Goal: Information Seeking & Learning: Learn about a topic

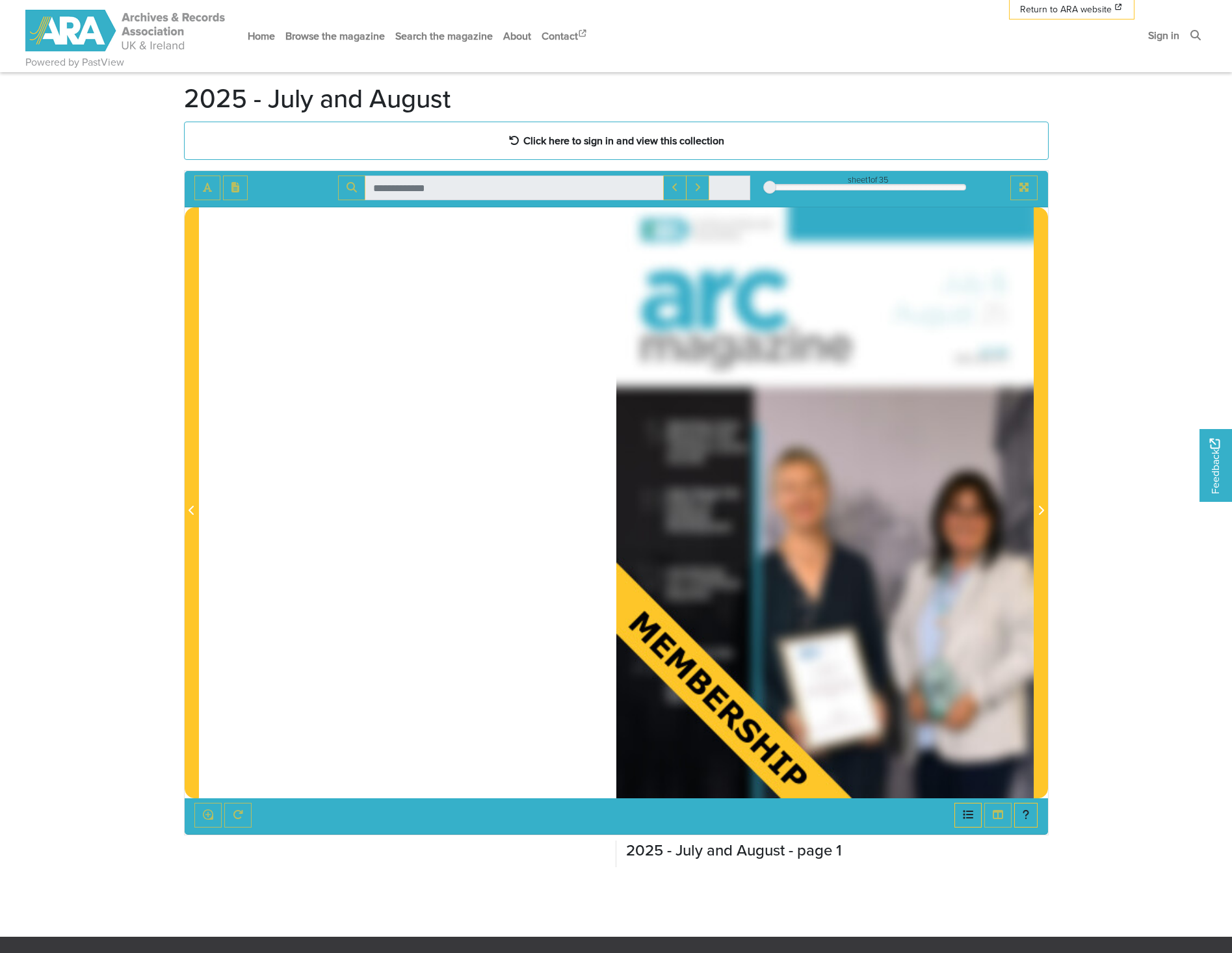
scroll to position [65, 0]
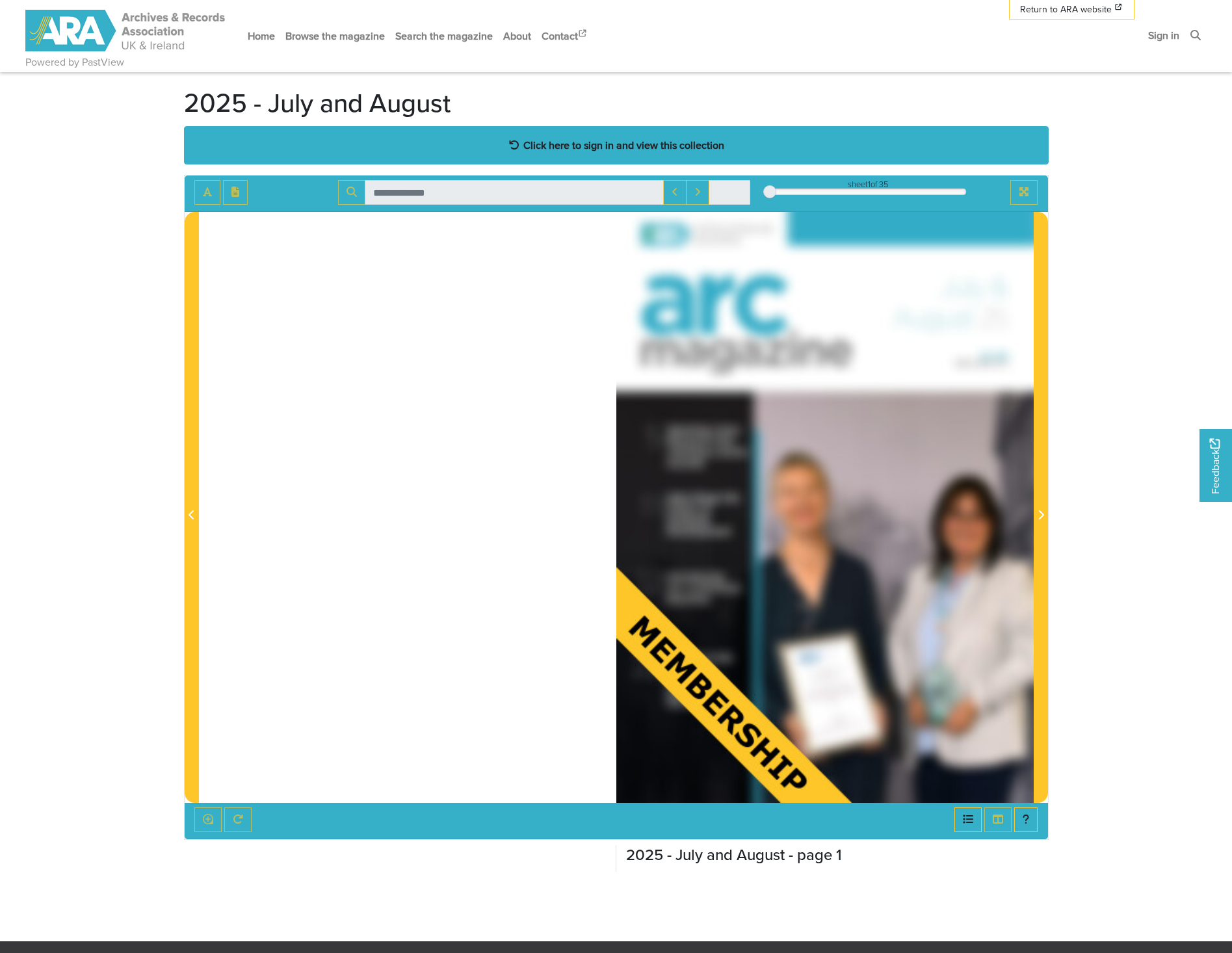
click at [634, 142] on strong "Click here to sign in and view this collection" at bounding box center [623, 144] width 201 height 15
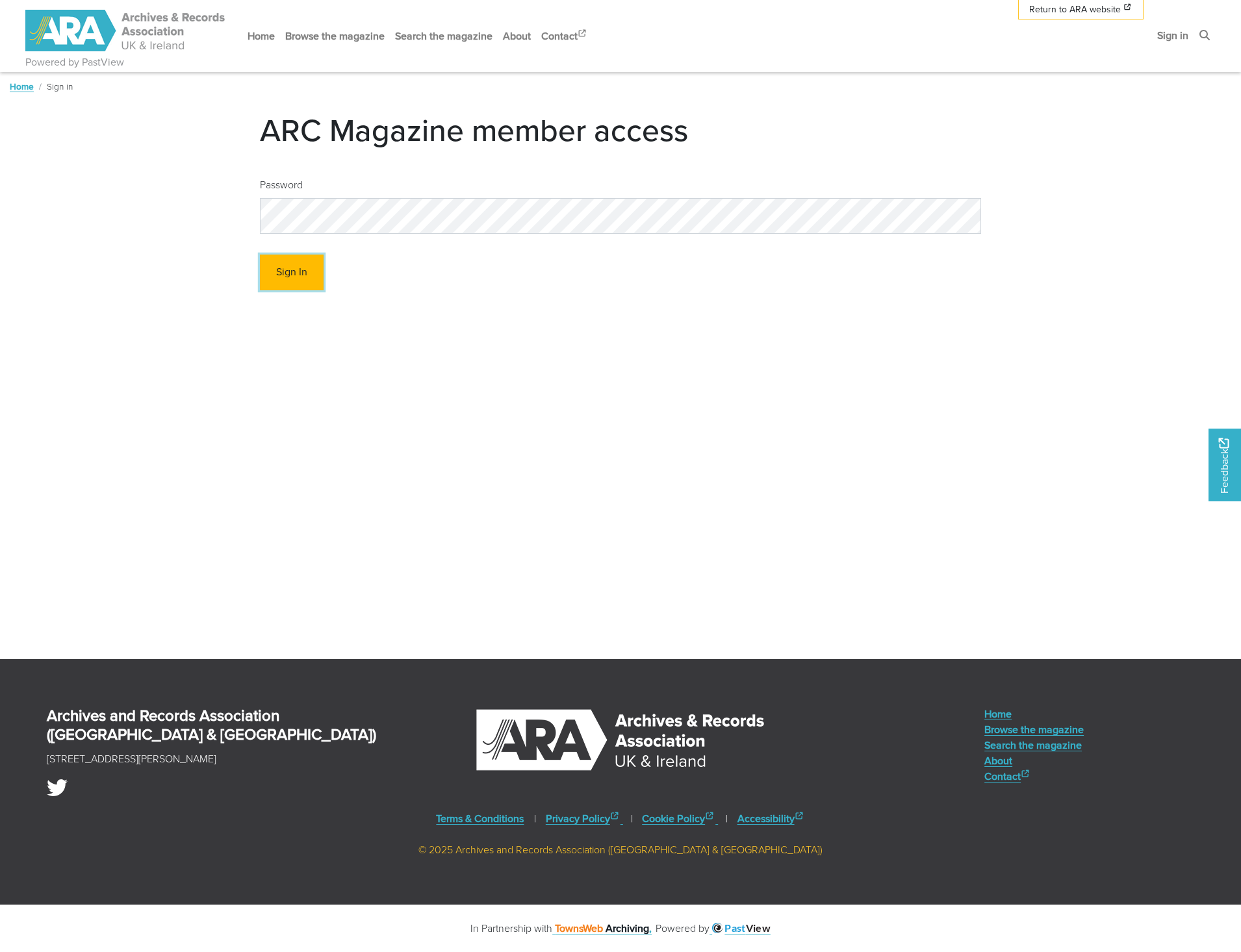
click at [316, 258] on button "Sign In" at bounding box center [292, 272] width 64 height 36
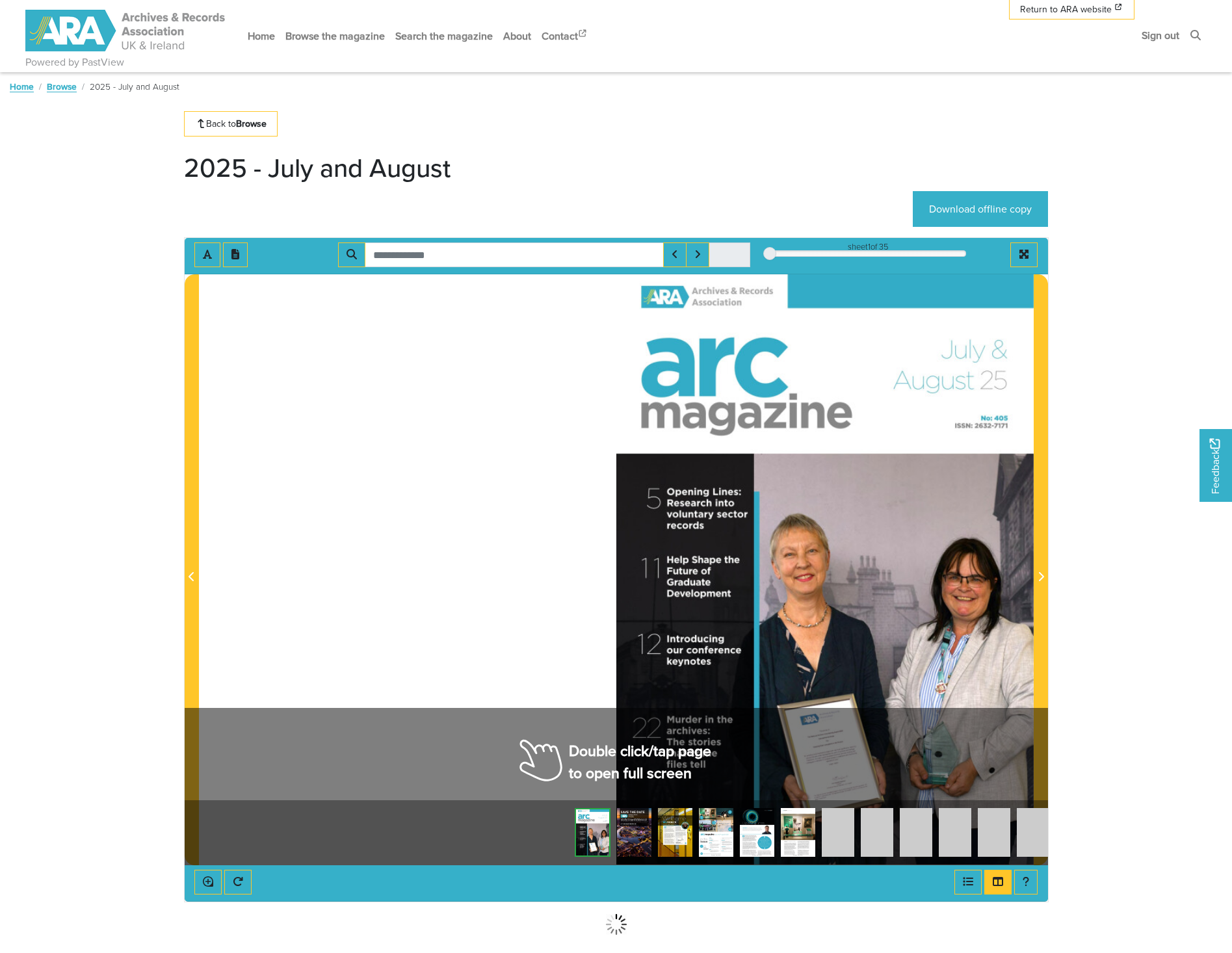
click at [918, 611] on div at bounding box center [825, 569] width 418 height 590
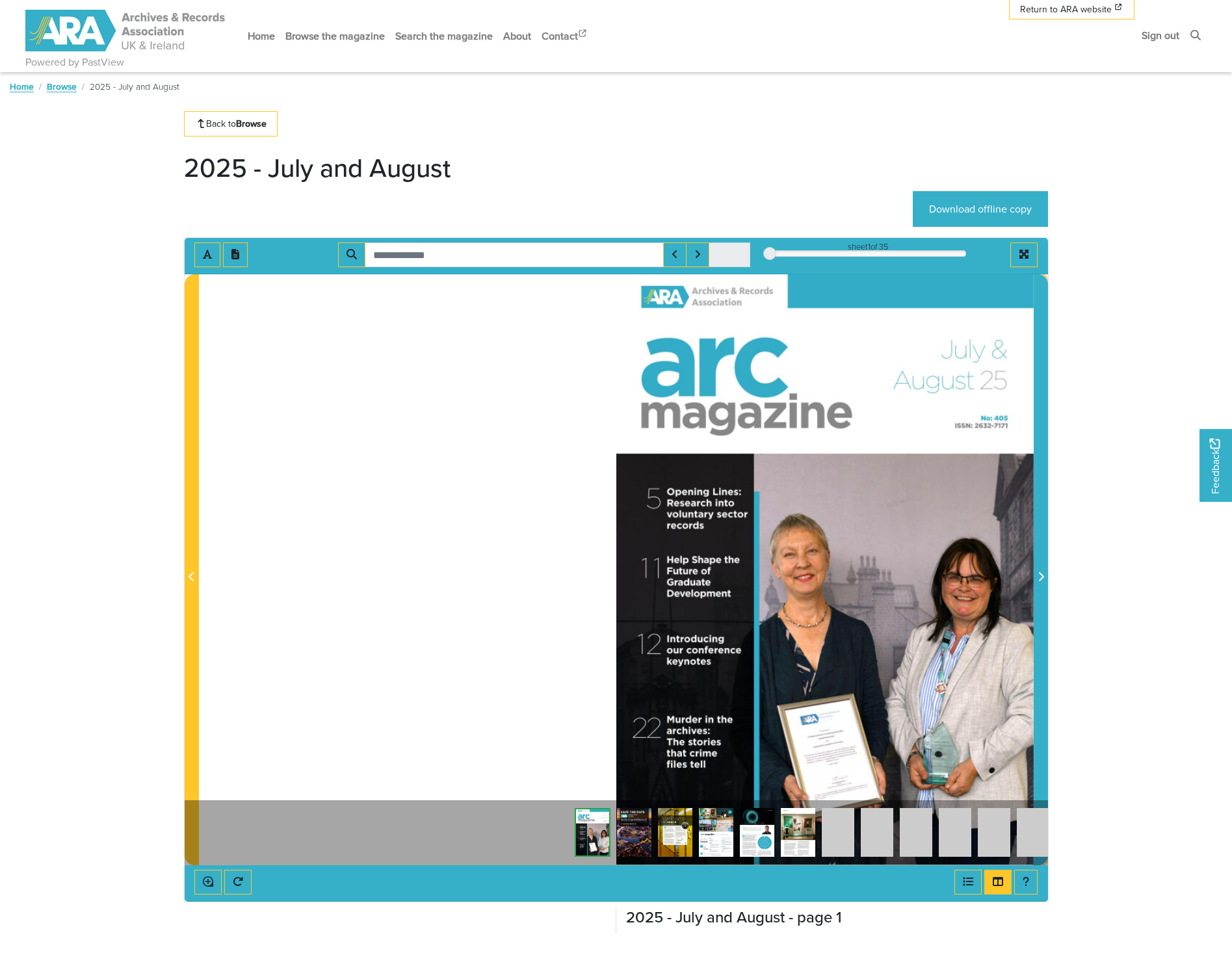
click at [1040, 572] on icon "Next Page" at bounding box center [1041, 577] width 7 height 11
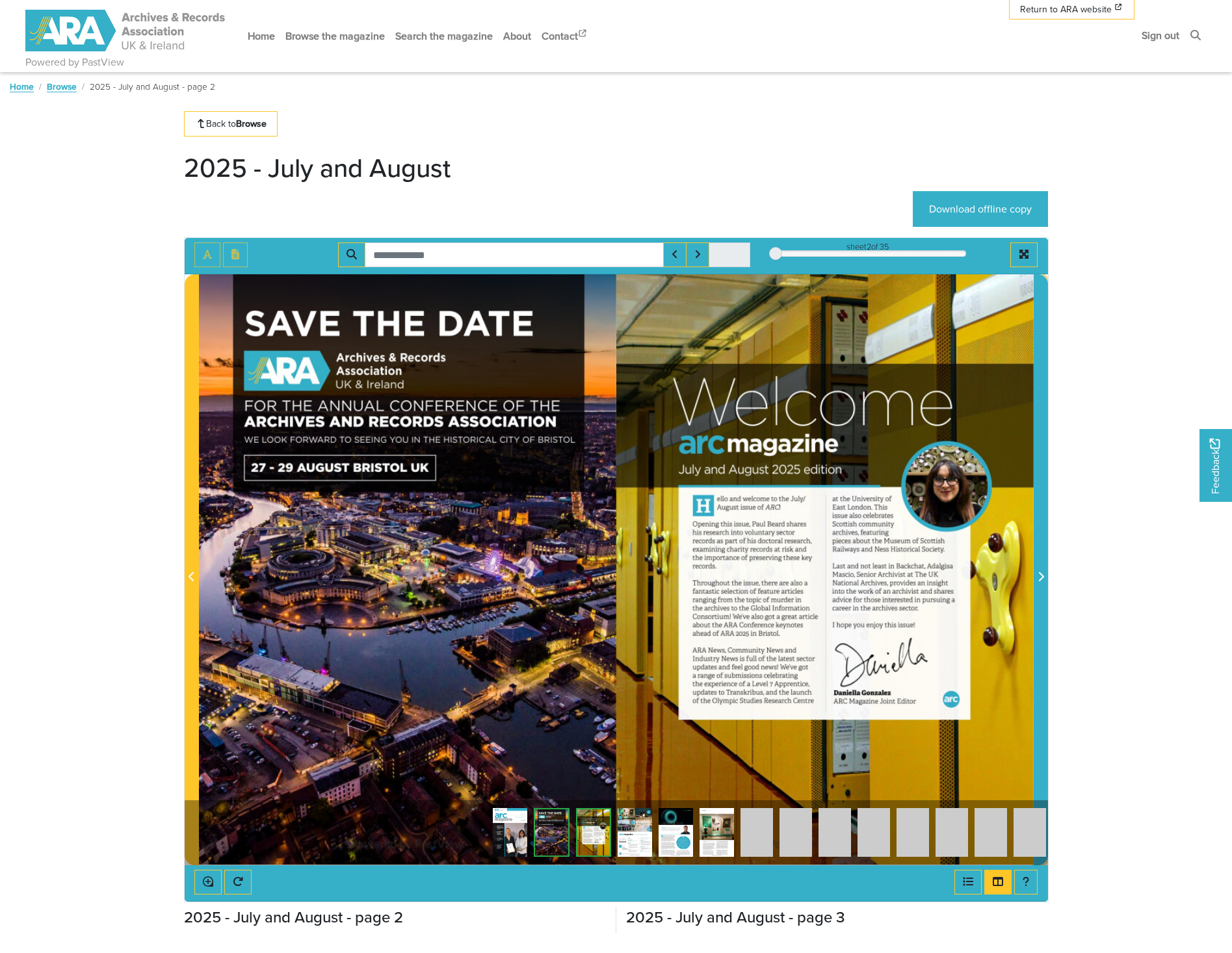
click at [1040, 572] on icon "Next Page" at bounding box center [1041, 577] width 7 height 11
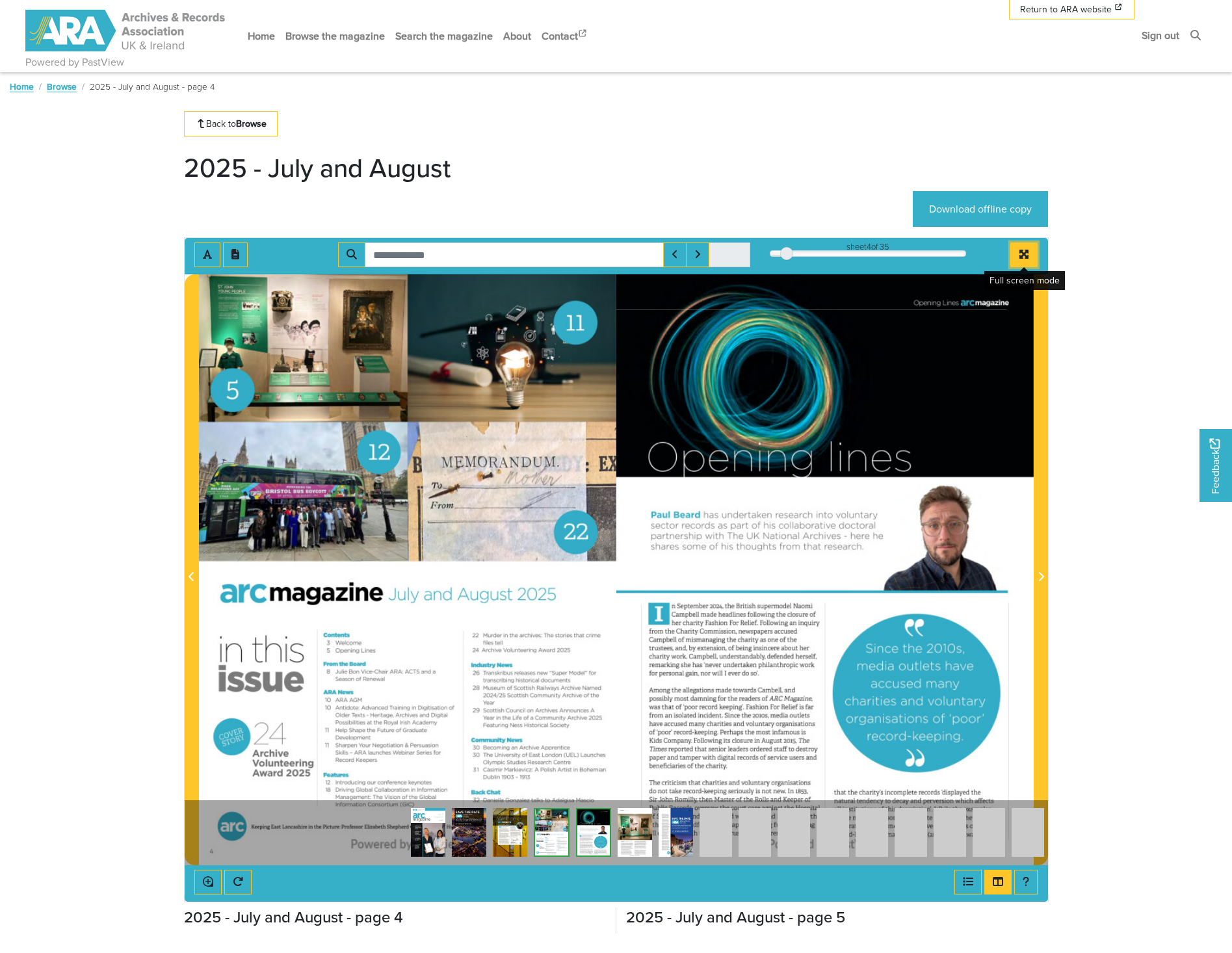
click at [1028, 248] on button "Full screen mode" at bounding box center [1024, 254] width 27 height 24
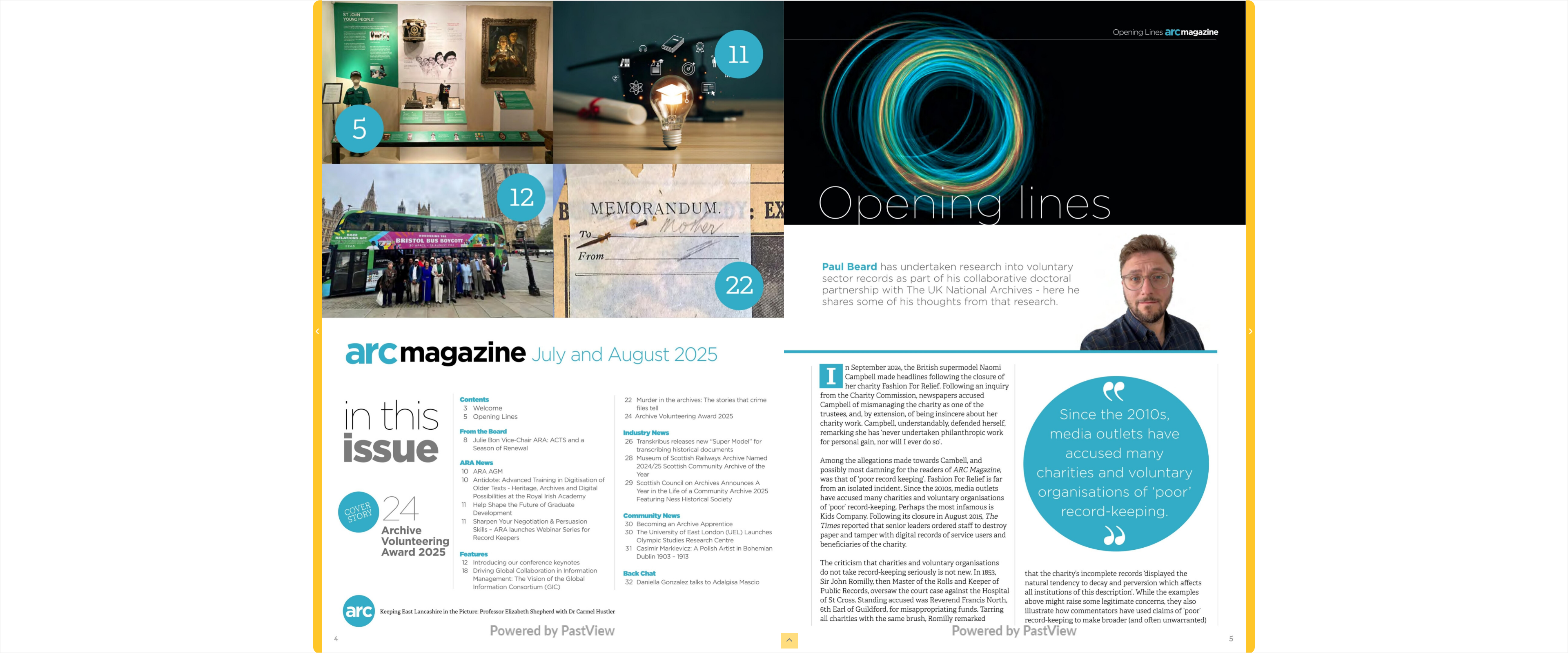
click at [774, 396] on div "sheet 4 of 35 4 *" at bounding box center [784, 326] width 1568 height 653
click at [774, 316] on div "sheet 4 of 35 4 *" at bounding box center [784, 326] width 1568 height 653
click at [774, 574] on div at bounding box center [1015, 327] width 462 height 653
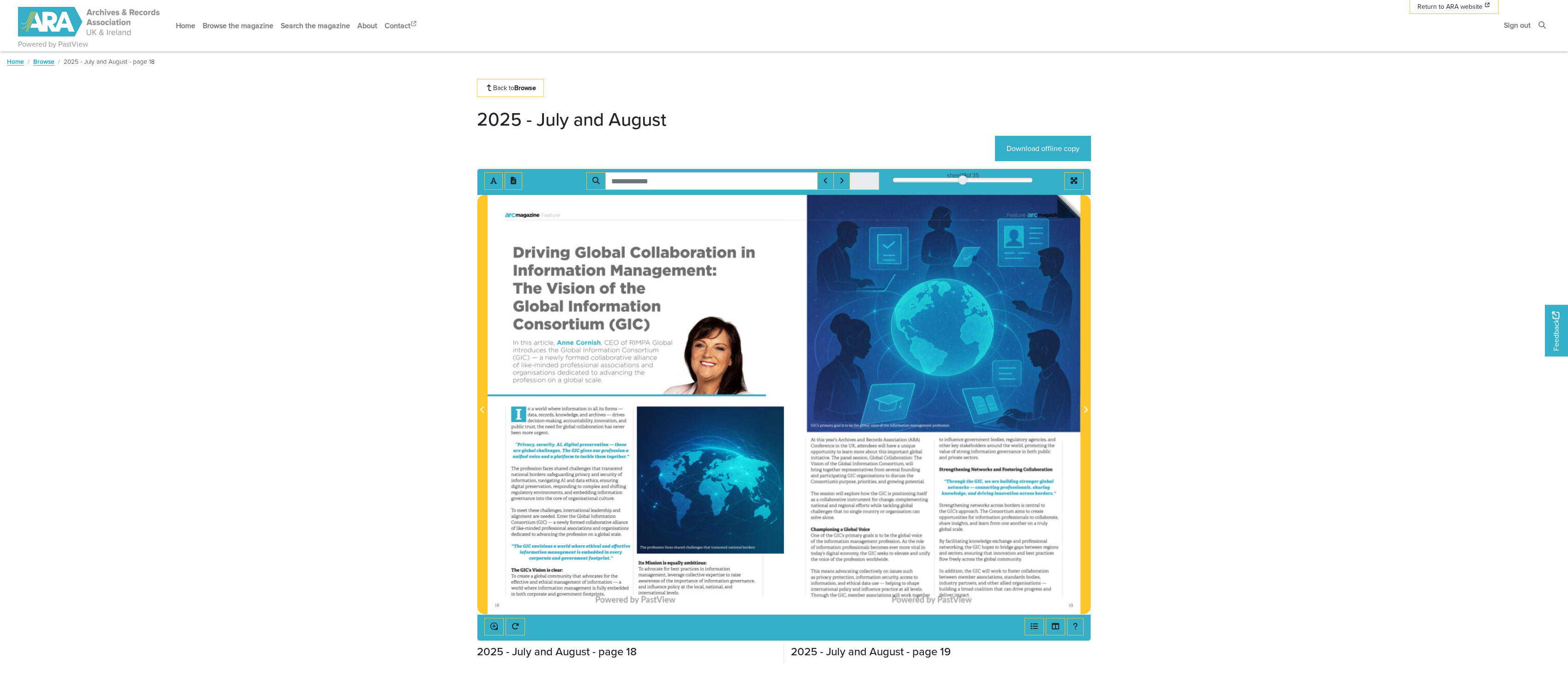
click at [875, 180] on div at bounding box center [1065, 180] width 51 height 17
click at [875, 183] on button "Full screen mode" at bounding box center [1074, 180] width 19 height 17
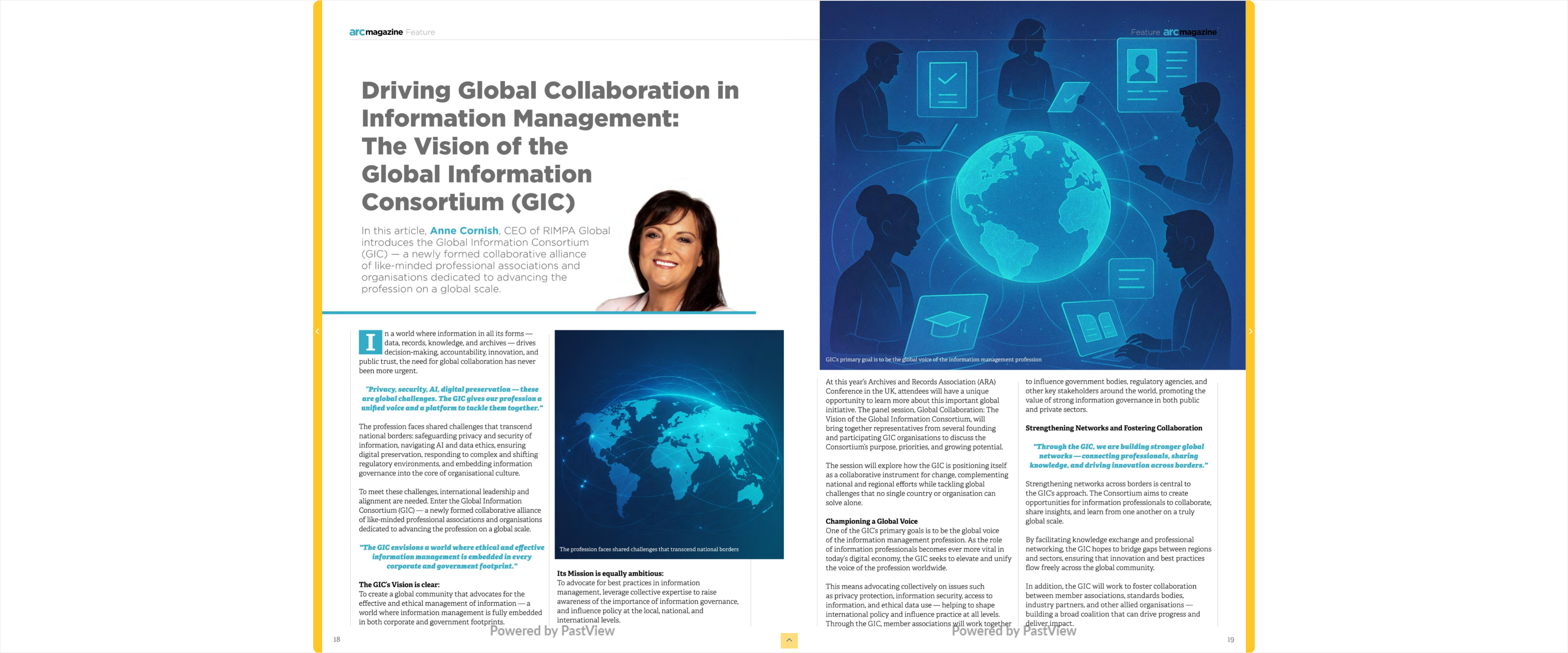
click at [774, 422] on div at bounding box center [1015, 327] width 462 height 653
click at [774, 423] on div at bounding box center [1015, 327] width 462 height 653
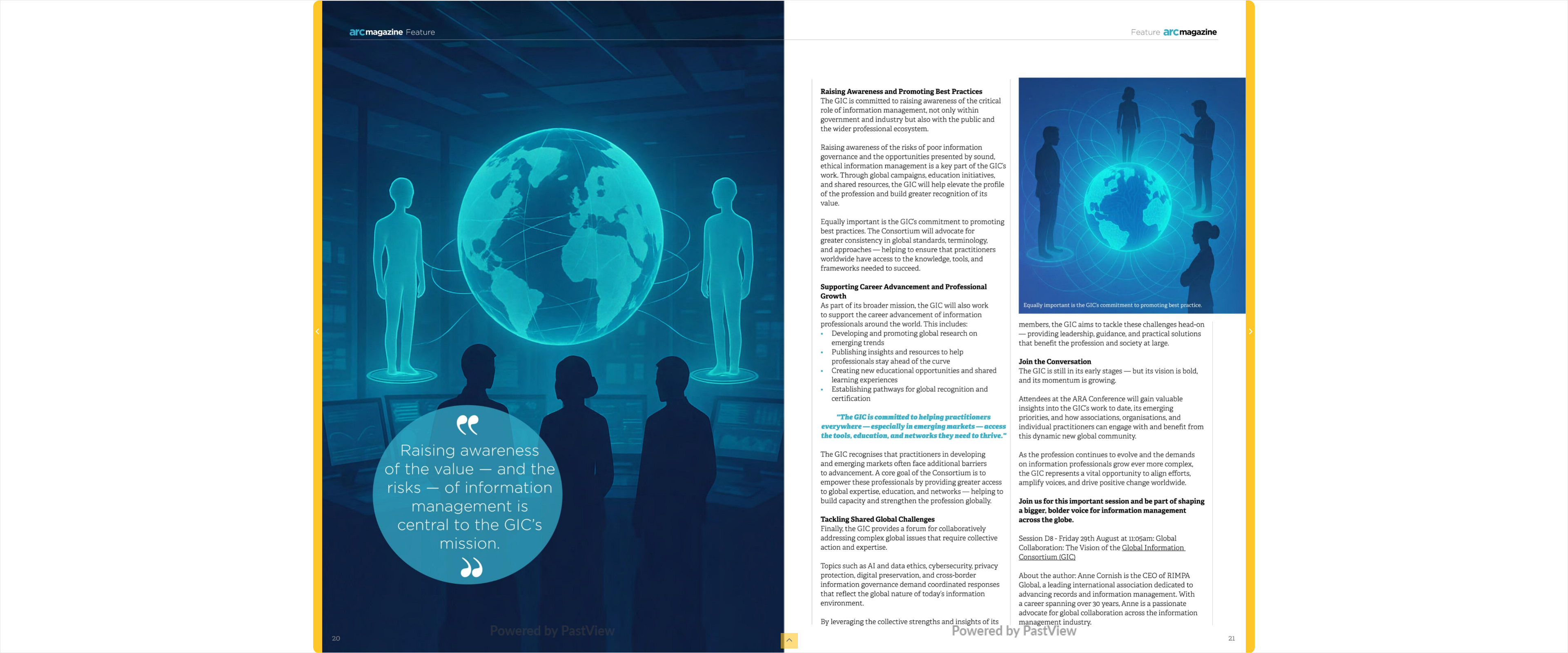
click at [774, 370] on div at bounding box center [1015, 327] width 462 height 653
